Goal: Task Accomplishment & Management: Complete application form

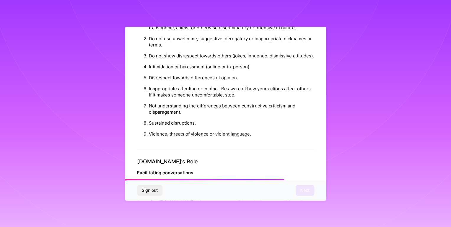
scroll to position [634, 0]
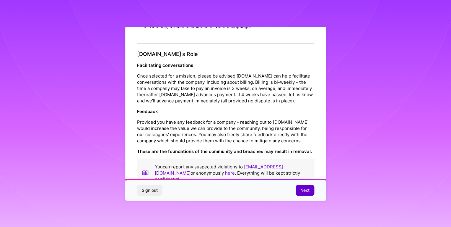
click at [302, 189] on span "Next" at bounding box center [305, 190] width 9 height 6
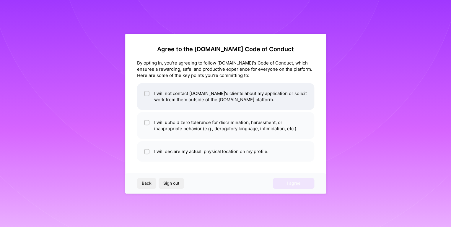
click at [147, 91] on div at bounding box center [146, 93] width 5 height 5
checkbox input "true"
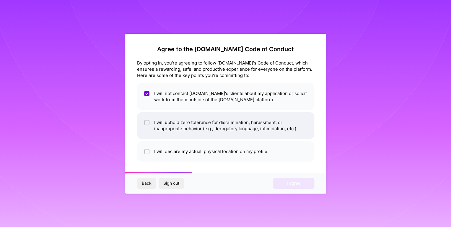
click at [148, 121] on input "checkbox" at bounding box center [147, 123] width 4 height 4
checkbox input "true"
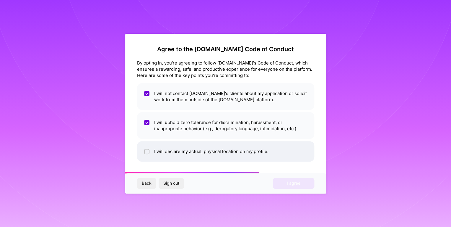
click at [150, 152] on li "I will declare my actual, physical location on my profile." at bounding box center [225, 151] width 177 height 20
checkbox input "true"
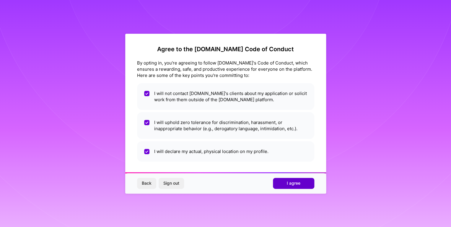
click at [298, 182] on span "I agree" at bounding box center [294, 183] width 14 height 6
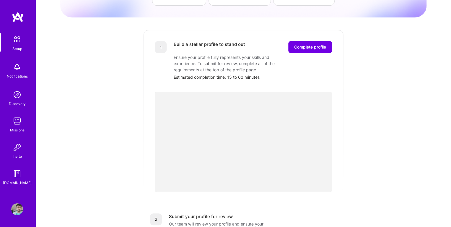
scroll to position [60, 0]
